Goal: Task Accomplishment & Management: Manage account settings

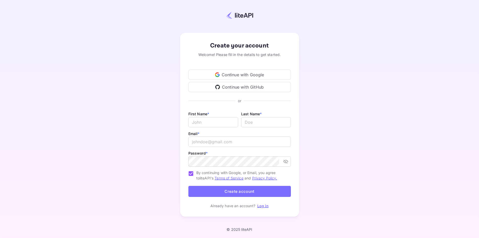
click at [261, 76] on div "Continue with Google" at bounding box center [239, 74] width 103 height 10
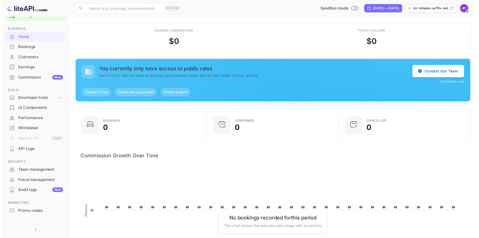
scroll to position [20, 0]
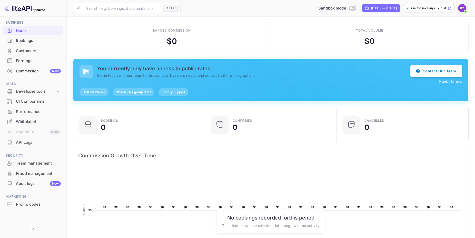
click at [34, 142] on div "API Logs" at bounding box center [38, 142] width 45 height 6
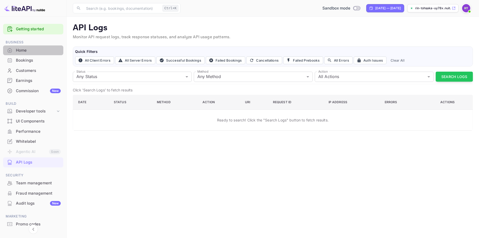
click at [34, 52] on div "Home" at bounding box center [38, 50] width 45 height 6
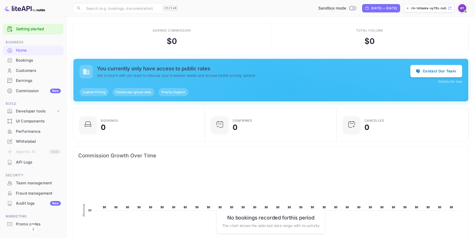
click at [428, 6] on p "rin-tohsaka-uy78x.nuit..." at bounding box center [429, 8] width 36 height 5
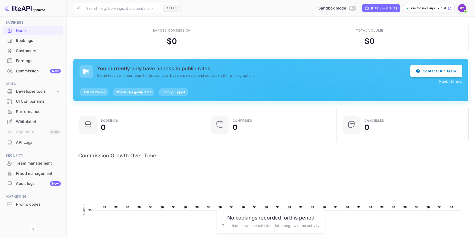
click at [464, 8] on img at bounding box center [462, 8] width 8 height 8
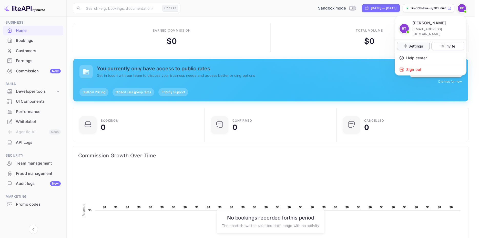
click at [420, 43] on p "Settings" at bounding box center [416, 45] width 15 height 5
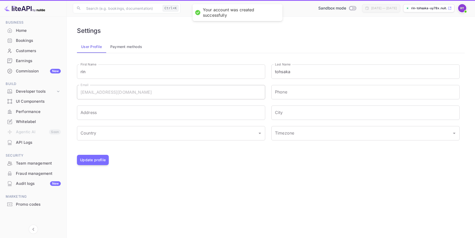
type input "(GMT+01:00) Madrid"
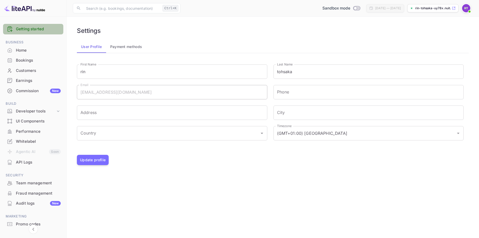
click at [45, 27] on link "Getting started" at bounding box center [38, 29] width 45 height 6
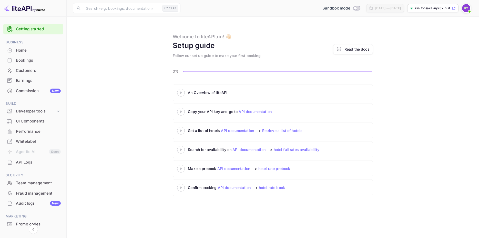
drag, startPoint x: 189, startPoint y: 86, endPoint x: 195, endPoint y: 85, distance: 6.2
click at [189, 86] on div "An Overview of liteAPI" at bounding box center [273, 92] width 200 height 17
drag, startPoint x: 185, startPoint y: 87, endPoint x: 182, endPoint y: 91, distance: 4.4
click at [183, 90] on div "An Overview of liteAPI" at bounding box center [273, 92] width 200 height 17
drag, startPoint x: 186, startPoint y: 100, endPoint x: 272, endPoint y: 105, distance: 86.6
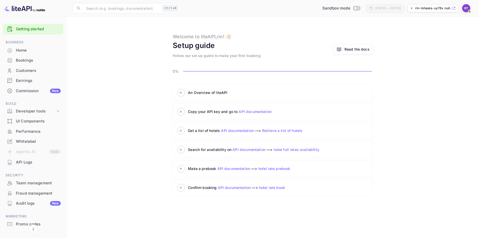
click at [188, 100] on div "An Overview of liteAPI" at bounding box center [273, 92] width 200 height 17
click at [361, 49] on div "Read the docs" at bounding box center [357, 48] width 25 height 5
drag, startPoint x: 204, startPoint y: 96, endPoint x: 187, endPoint y: 94, distance: 17.0
click at [201, 96] on div "An Overview of liteAPI" at bounding box center [246, 93] width 139 height 8
click at [182, 92] on icon at bounding box center [181, 92] width 18 height 3
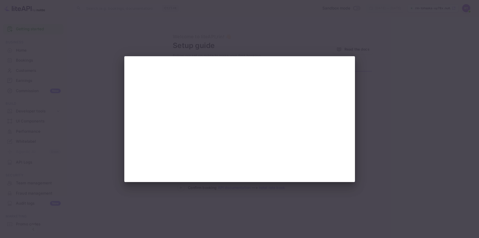
click at [350, 66] on div at bounding box center [239, 119] width 231 height 126
click at [376, 62] on div at bounding box center [239, 119] width 479 height 238
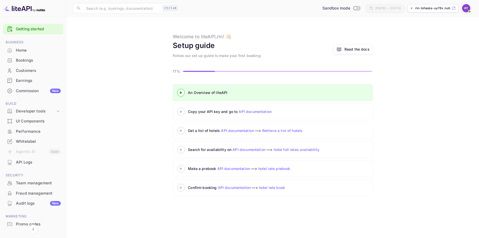
click at [247, 110] on link "API documentation" at bounding box center [255, 111] width 33 height 4
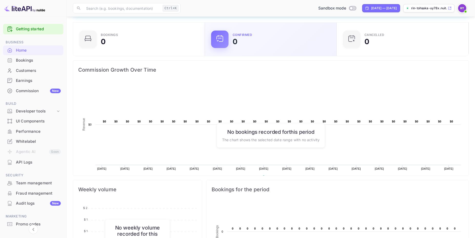
scroll to position [105, 0]
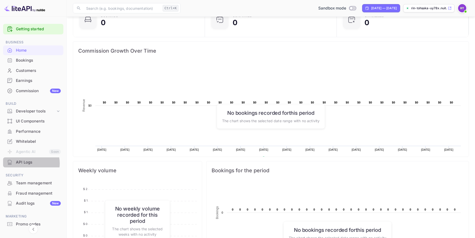
click at [28, 163] on div "API Logs" at bounding box center [38, 162] width 45 height 6
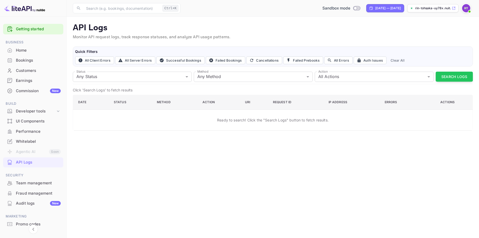
click at [27, 29] on link "Getting started" at bounding box center [38, 29] width 45 height 6
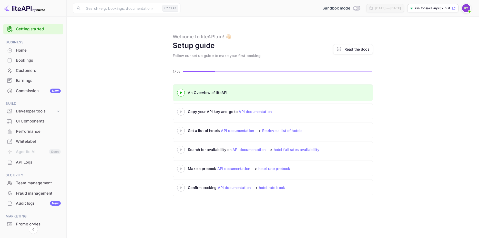
click at [253, 113] on link "API documentation" at bounding box center [255, 111] width 33 height 4
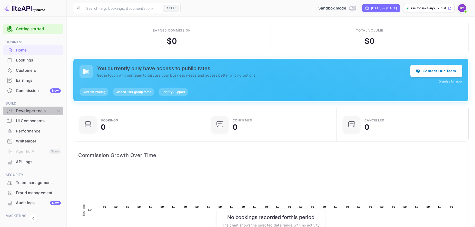
click at [45, 113] on div "Developer tools" at bounding box center [36, 111] width 40 height 6
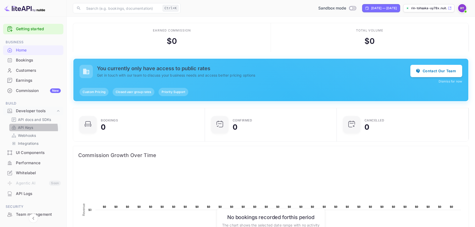
click at [31, 129] on p "API Keys" at bounding box center [25, 127] width 15 height 5
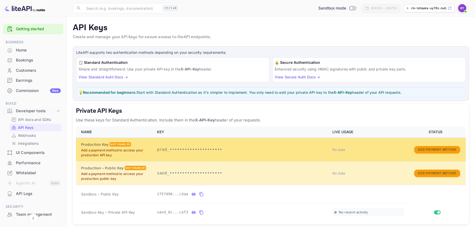
click at [138, 152] on p "Add a payment method to access your production API key" at bounding box center [116, 153] width 70 height 10
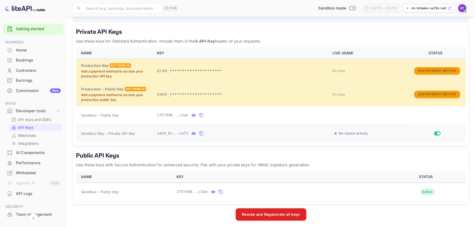
scroll to position [81, 0]
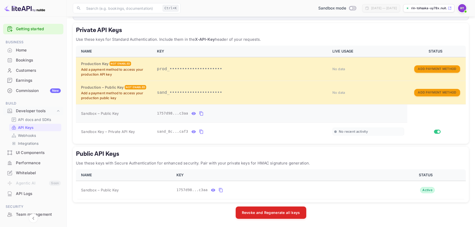
click at [191, 115] on icon "private api keys table" at bounding box center [193, 113] width 4 height 3
click at [248, 115] on icon "private api keys table" at bounding box center [250, 114] width 5 height 6
drag, startPoint x: 406, startPoint y: 19, endPoint x: 403, endPoint y: 31, distance: 11.9
click at [404, 23] on div "Now you can check your travel website directly from the link. Check your websit…" at bounding box center [271, 73] width 408 height 308
click at [211, 192] on icon "public api keys table" at bounding box center [213, 190] width 5 height 6
